Goal: Transaction & Acquisition: Purchase product/service

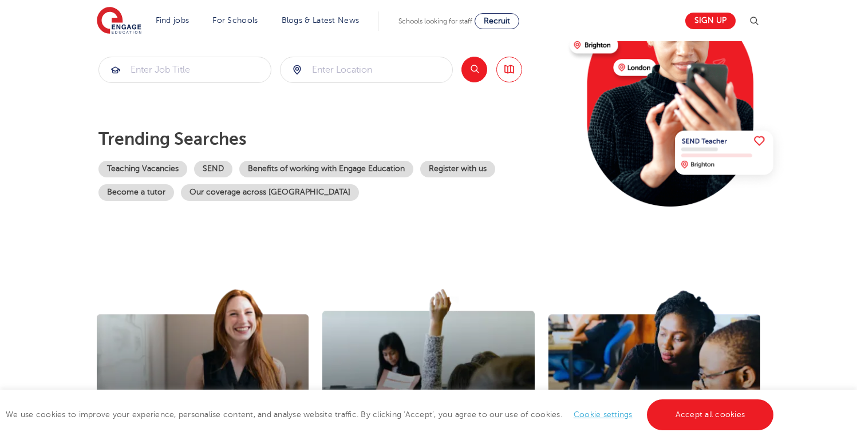
scroll to position [351, 0]
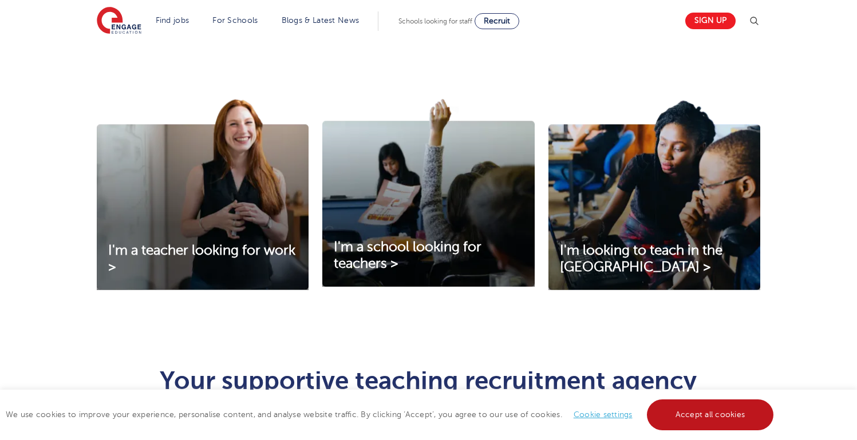
click at [681, 422] on link "Accept all cookies" at bounding box center [710, 415] width 127 height 31
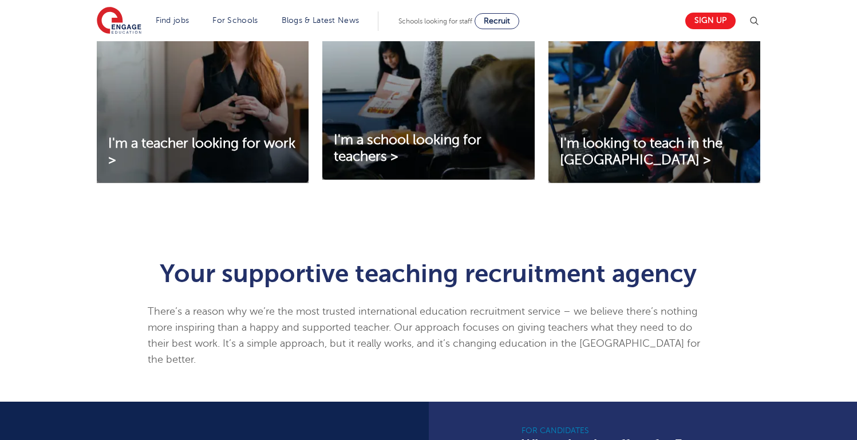
scroll to position [0, 0]
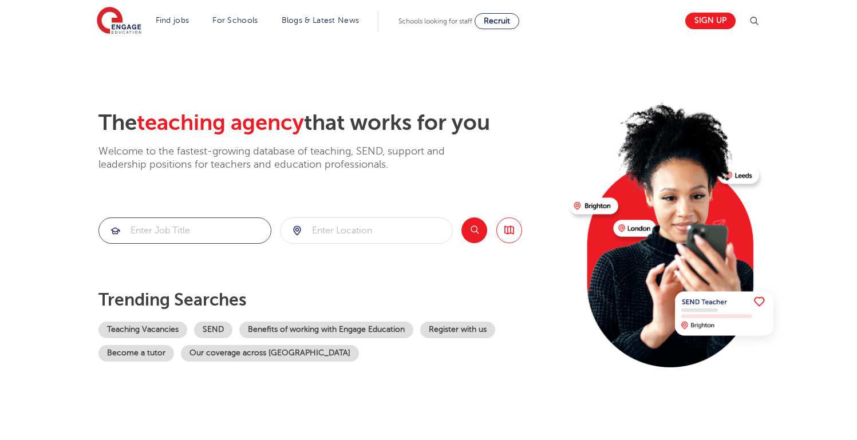
click at [209, 232] on input "search" at bounding box center [185, 230] width 172 height 25
type input "s"
type input "cover supervisor"
click at [478, 225] on button "Search" at bounding box center [474, 231] width 26 height 26
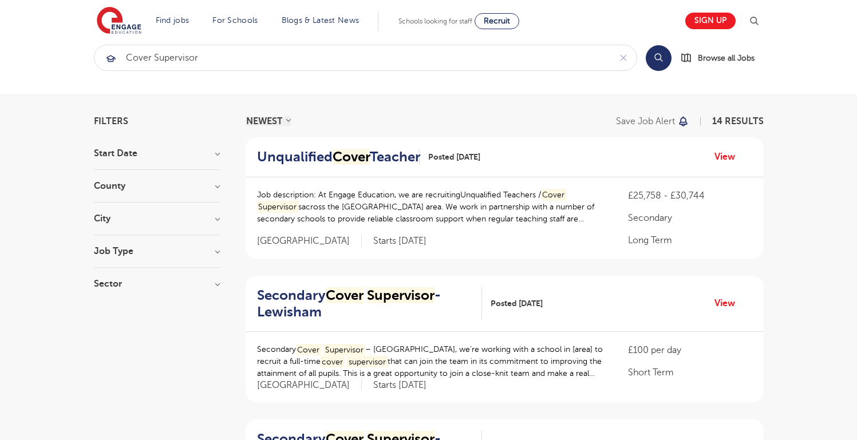
scroll to position [17, 0]
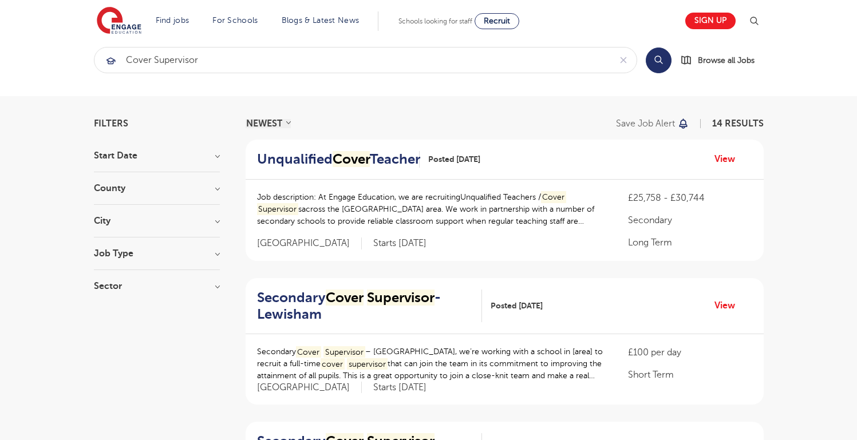
click at [159, 220] on h3 "City" at bounding box center [157, 220] width 126 height 9
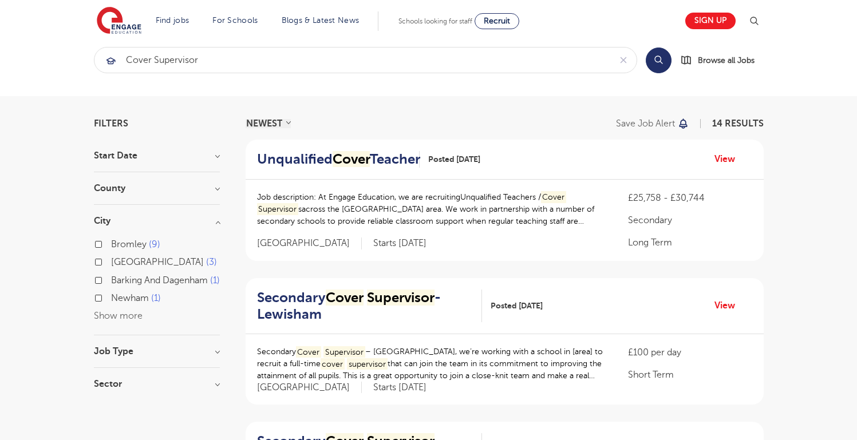
click at [111, 306] on label "Newham 1" at bounding box center [136, 298] width 50 height 15
click at [111, 301] on input "Newham 1" at bounding box center [114, 296] width 7 height 7
checkbox input "true"
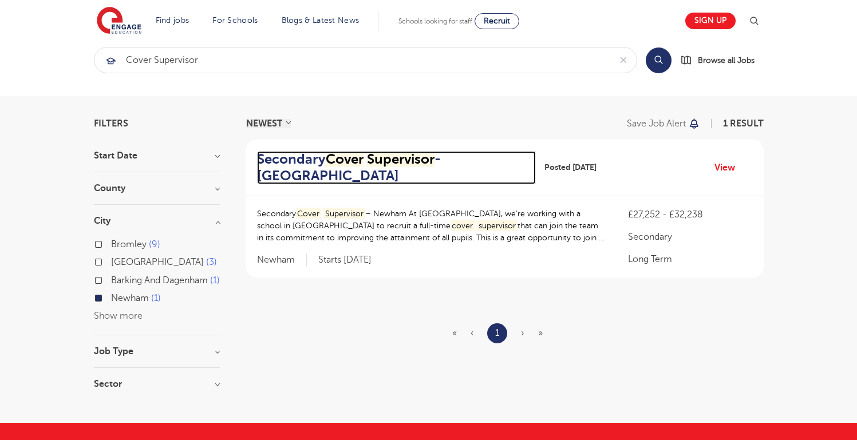
click at [381, 152] on mark "Supervisor" at bounding box center [401, 159] width 68 height 16
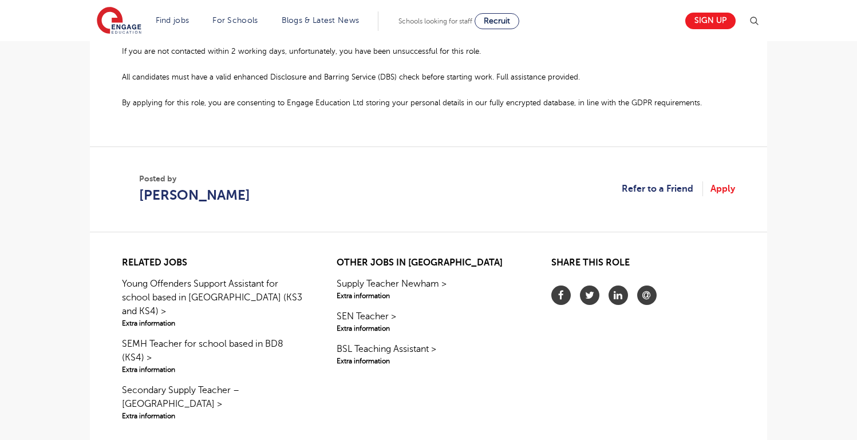
scroll to position [1135, 0]
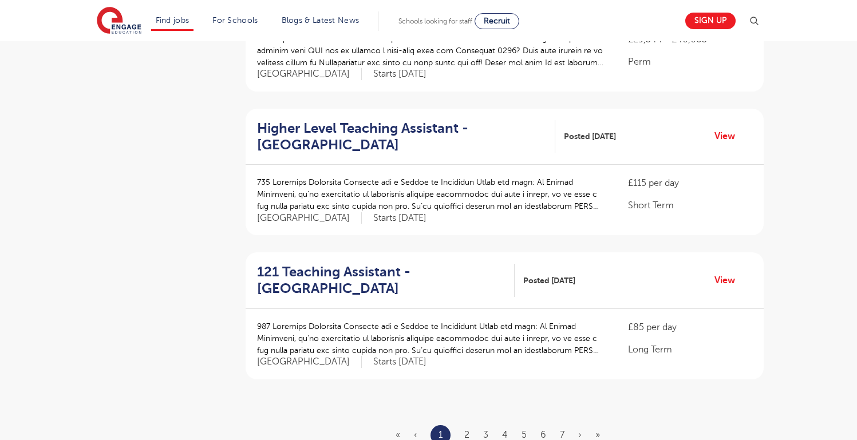
scroll to position [1562, 0]
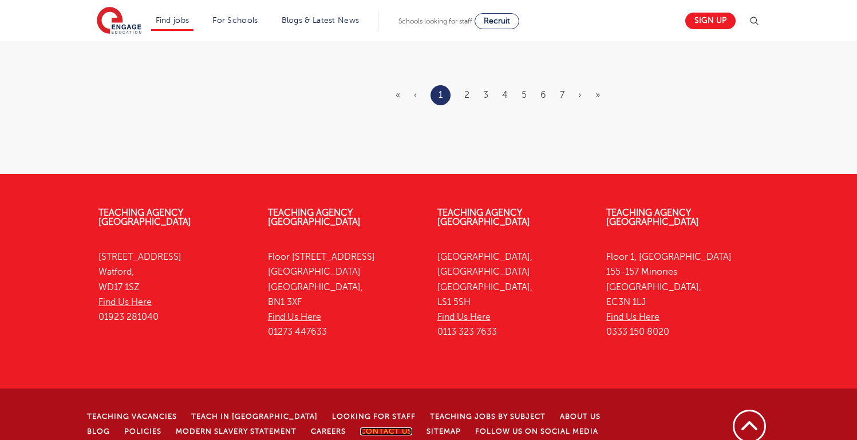
click at [362, 428] on link "Contact Us" at bounding box center [386, 432] width 52 height 8
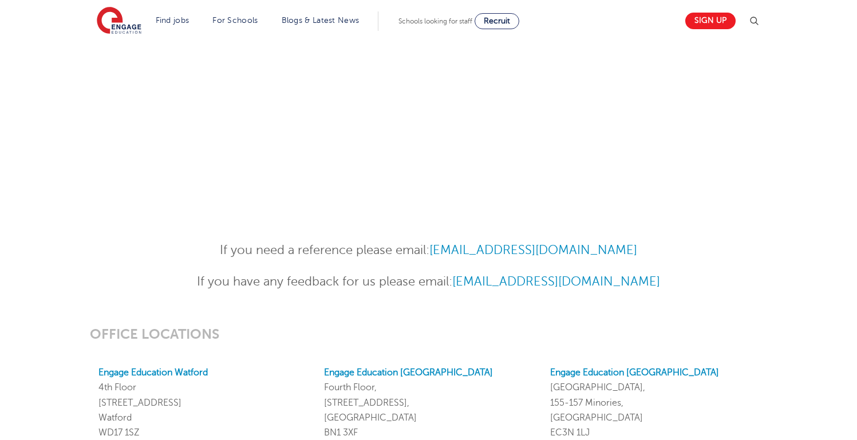
scroll to position [733, 0]
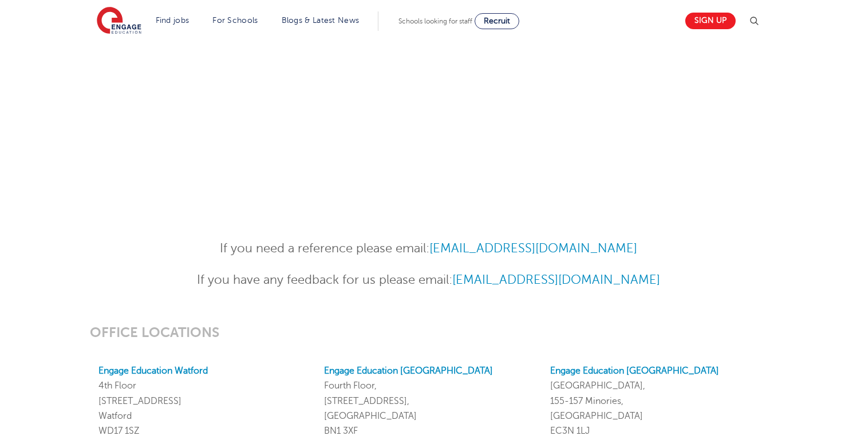
click at [355, 236] on div "If you need a reference please email: [EMAIL_ADDRESS][DOMAIN_NAME] If you have …" at bounding box center [428, 259] width 857 height 86
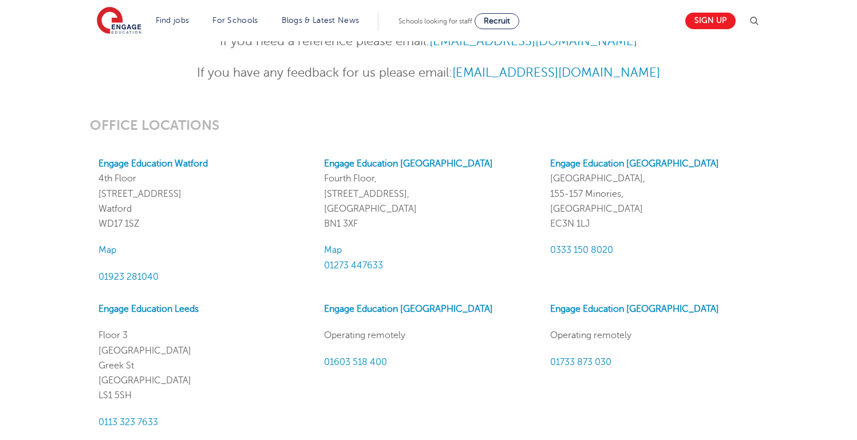
scroll to position [933, 0]
